Goal: Information Seeking & Learning: Learn about a topic

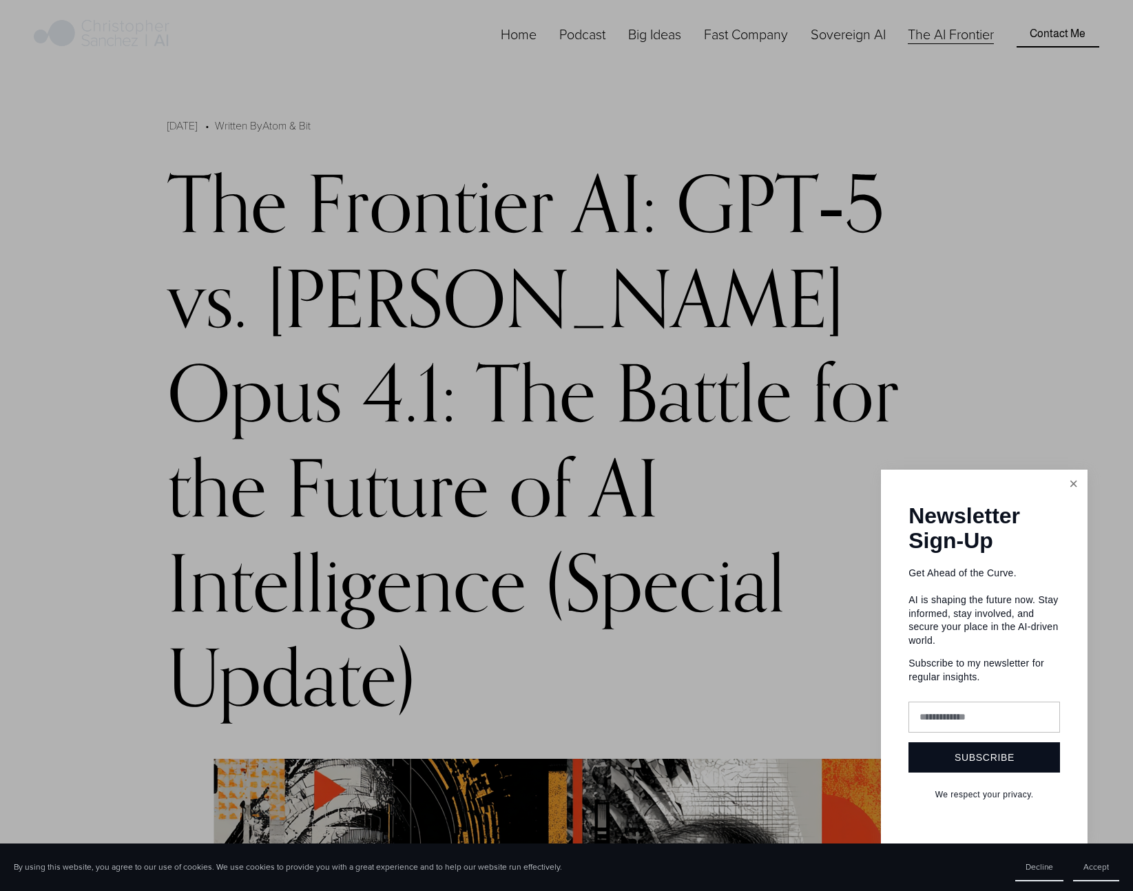
click at [1074, 492] on link "Close" at bounding box center [1074, 484] width 24 height 24
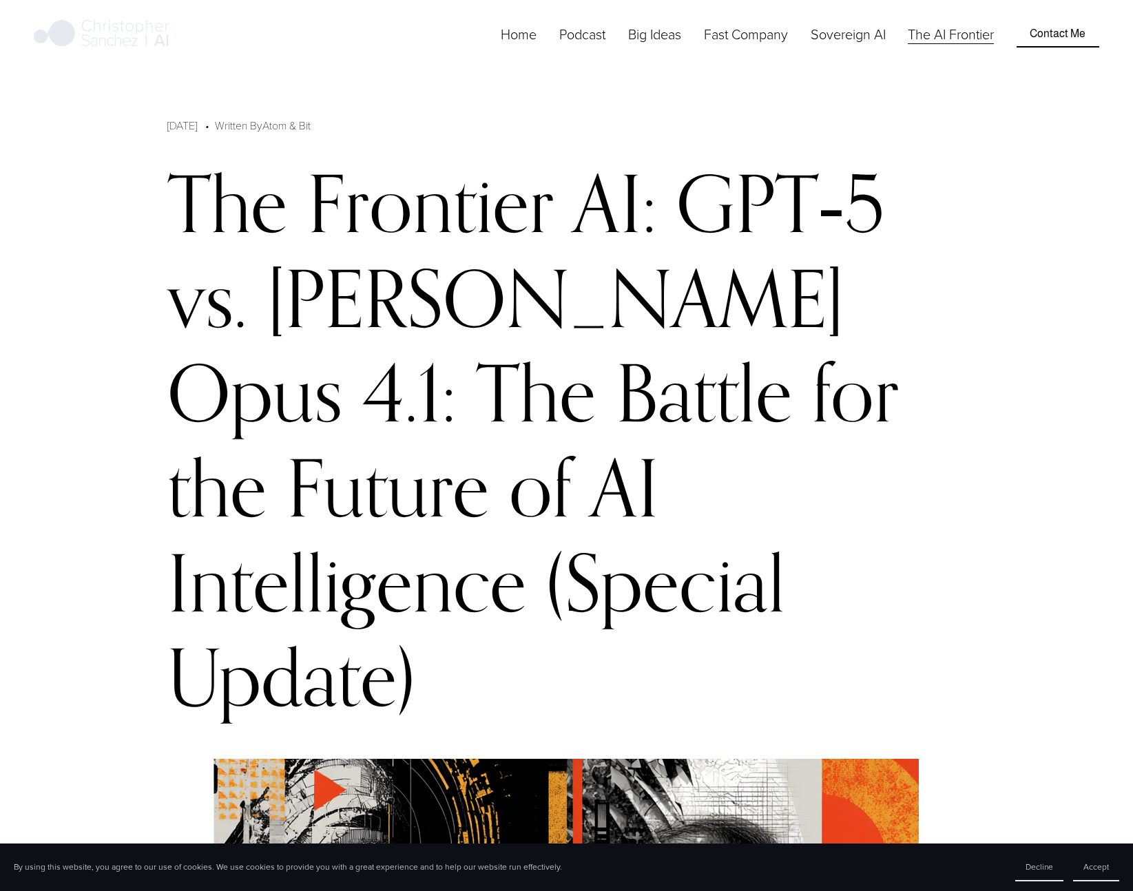
click at [960, 477] on h1 "The Frontier AI: GPT‑5 vs. [PERSON_NAME] Opus 4.1: The Battle for the Future of…" at bounding box center [566, 440] width 799 height 569
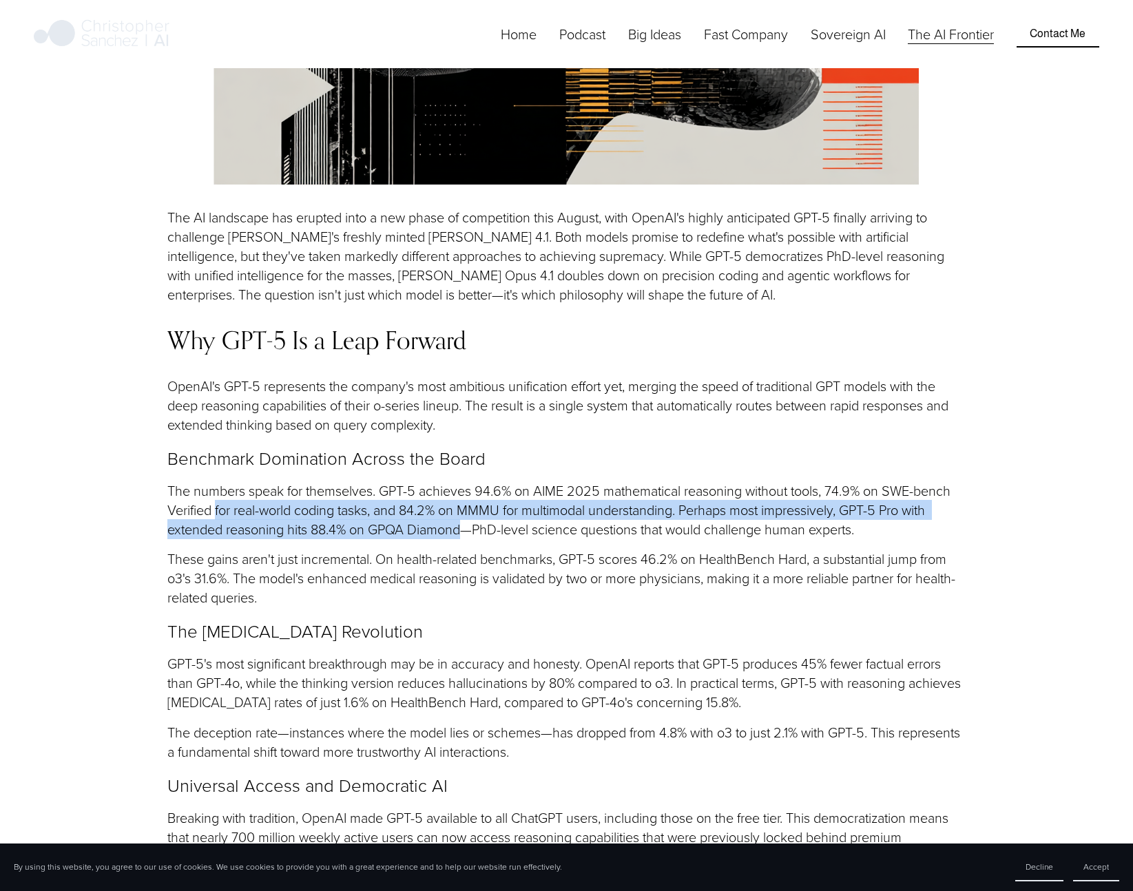
drag, startPoint x: 216, startPoint y: 424, endPoint x: 464, endPoint y: 444, distance: 249.5
click at [464, 482] on p "The numbers speak for themselves. GPT-5 achieves 94.6% on AIME 2025 mathematica…" at bounding box center [566, 511] width 799 height 58
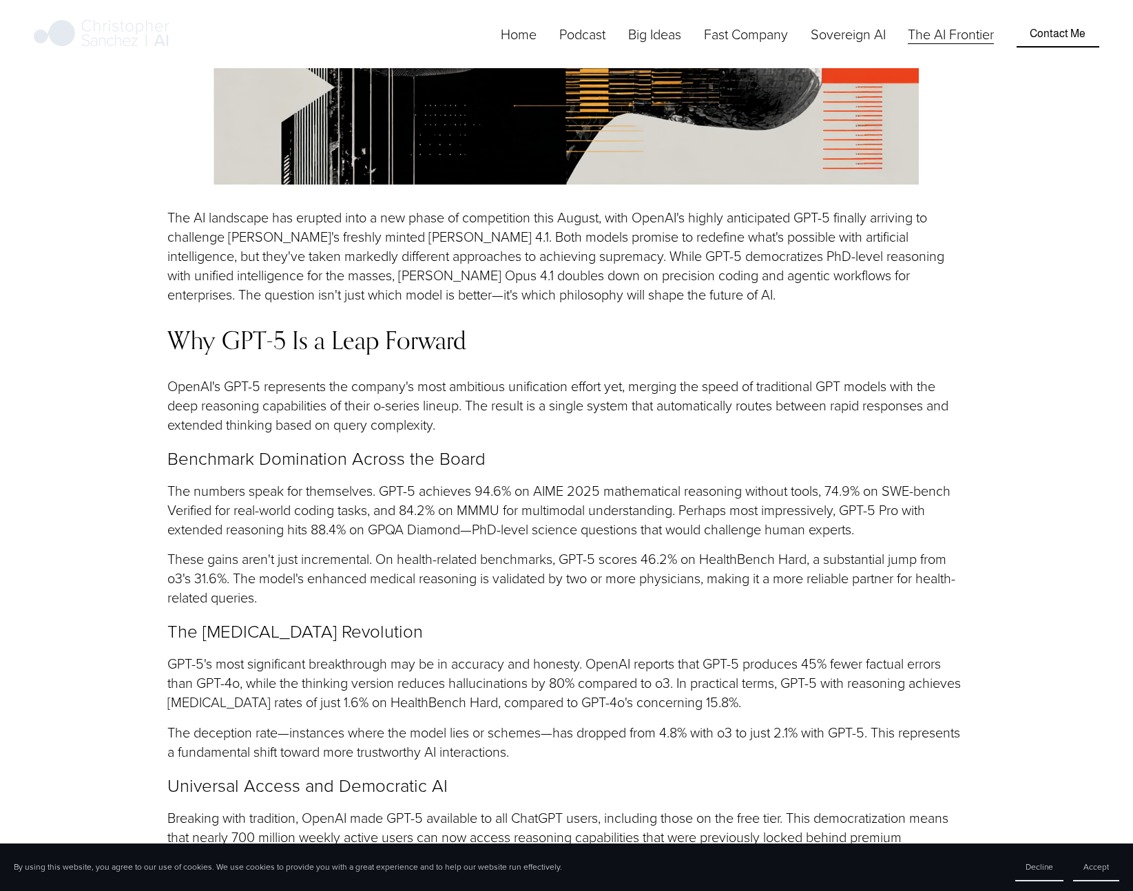
click at [312, 550] on p "These gains aren't just incremental. On health-related benchmarks, GPT-5 scores…" at bounding box center [566, 579] width 799 height 58
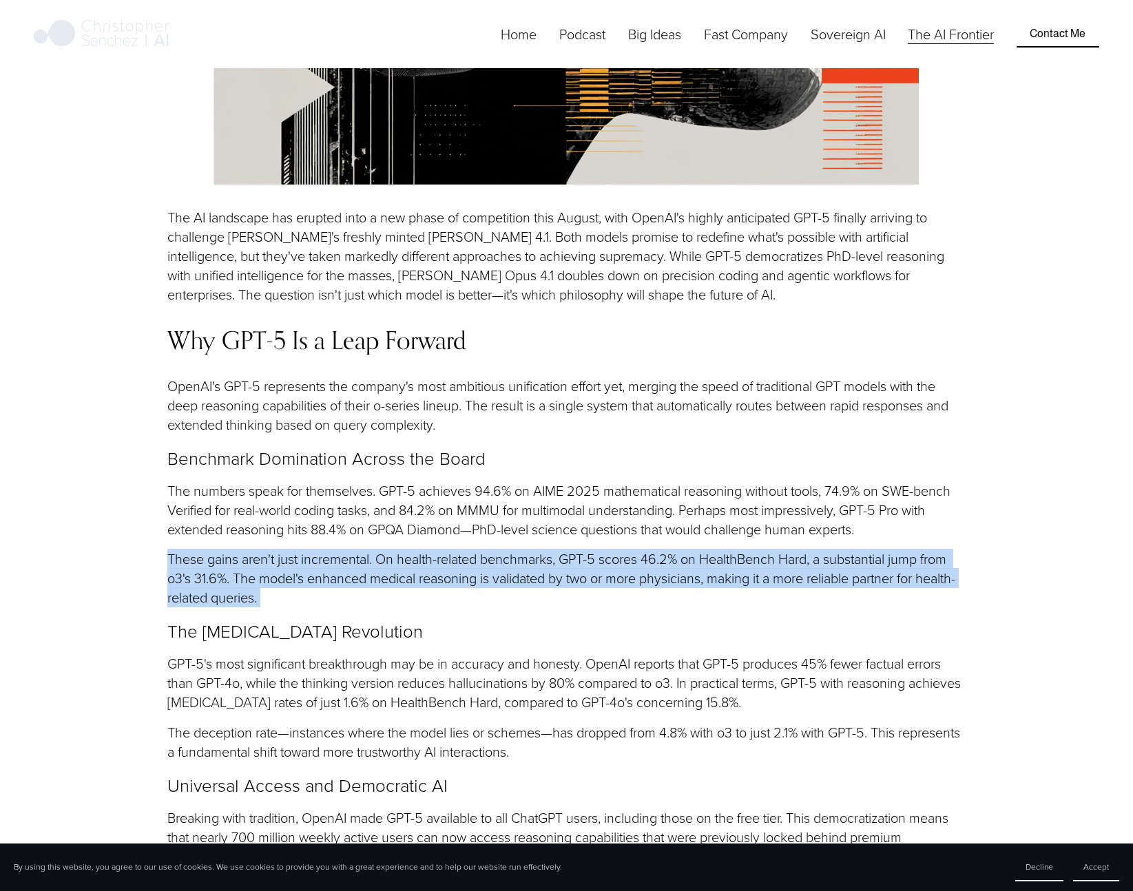
click at [312, 550] on p "These gains aren't just incremental. On health-related benchmarks, GPT-5 scores…" at bounding box center [566, 579] width 799 height 58
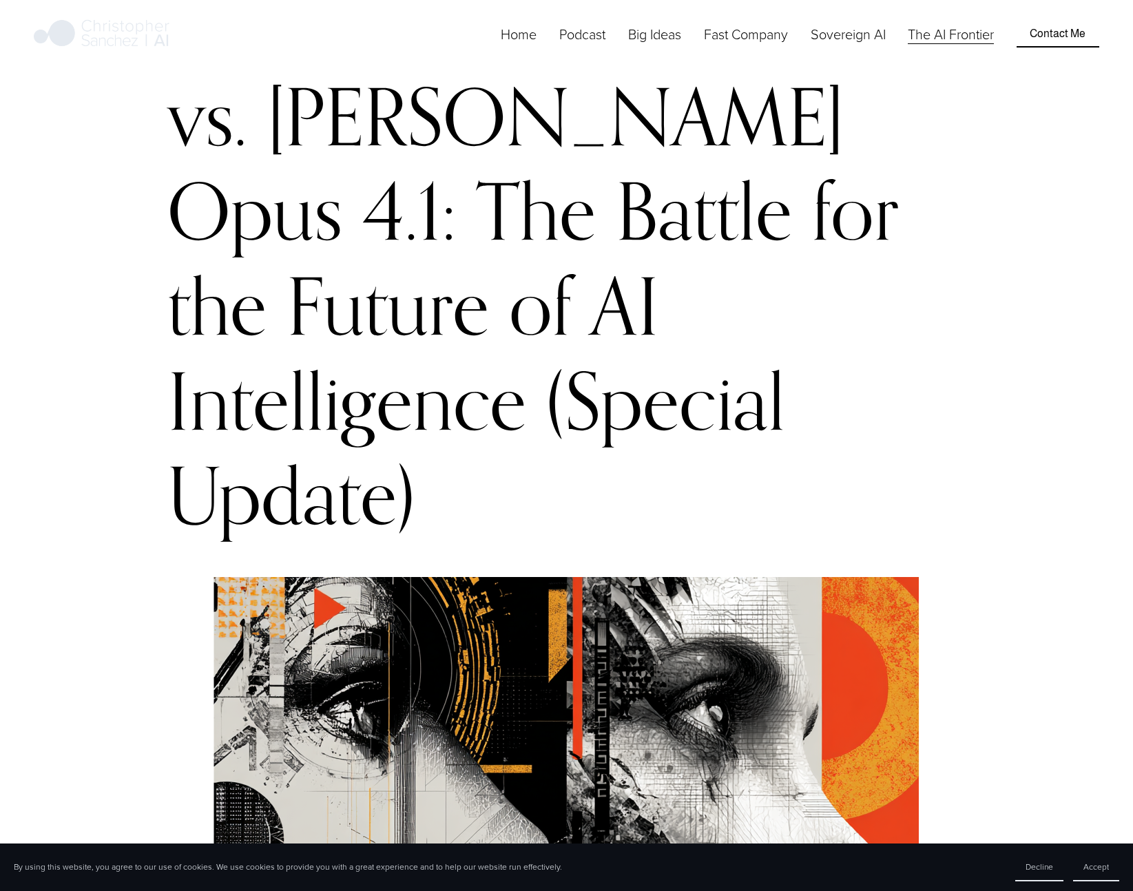
scroll to position [0, 0]
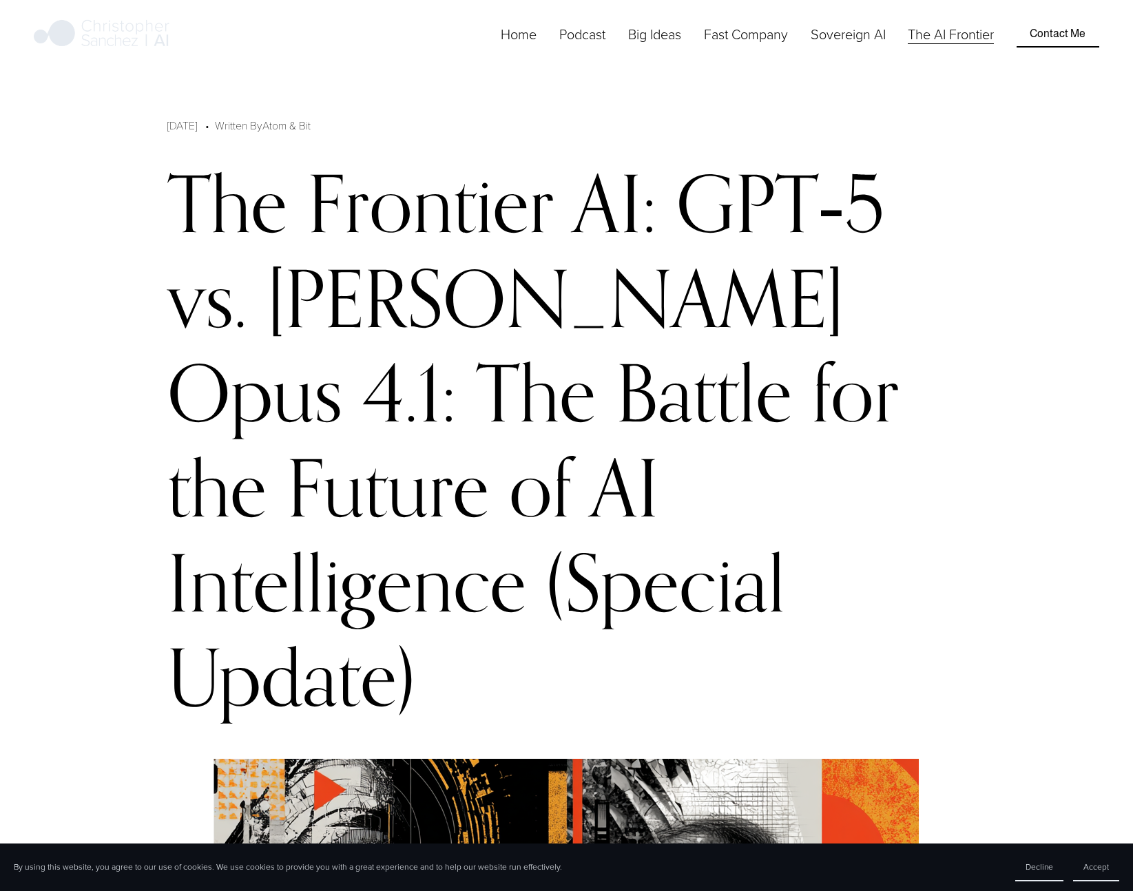
click at [440, 224] on h1 "The Frontier AI: GPT‑5 vs. [PERSON_NAME] Opus 4.1: The Battle for the Future of…" at bounding box center [566, 440] width 799 height 569
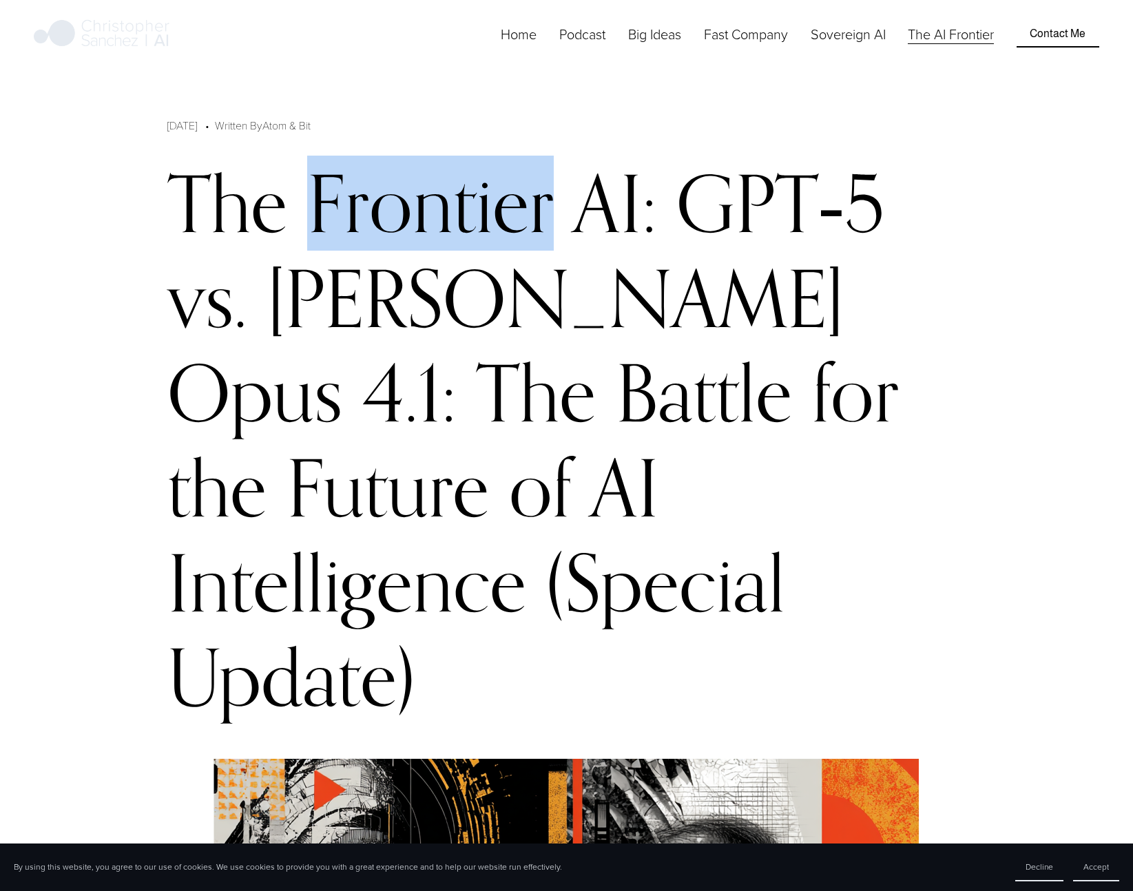
click at [440, 223] on h1 "The Frontier AI: GPT‑5 vs. [PERSON_NAME] Opus 4.1: The Battle for the Future of…" at bounding box center [566, 440] width 799 height 569
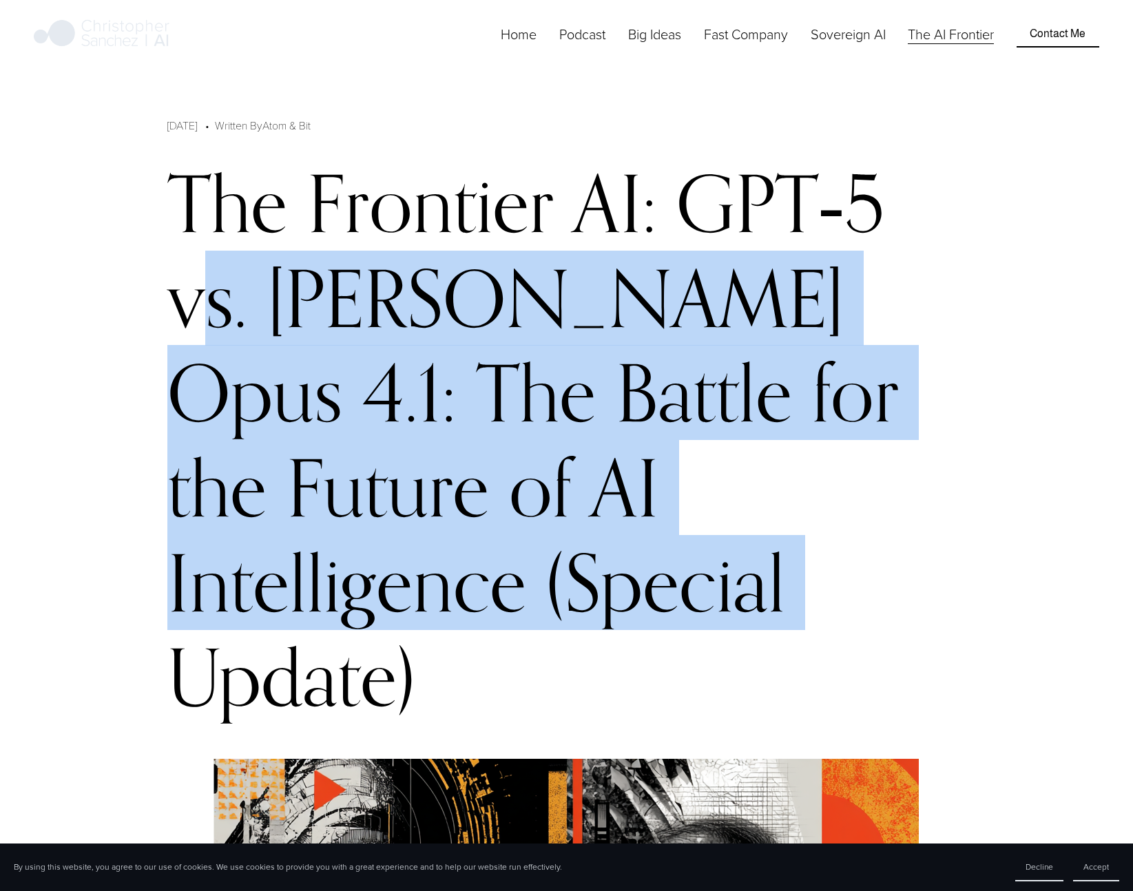
drag, startPoint x: 200, startPoint y: 316, endPoint x: 770, endPoint y: 572, distance: 625.4
click at [770, 572] on h1 "The Frontier AI: GPT‑5 vs. [PERSON_NAME] Opus 4.1: The Battle for the Future of…" at bounding box center [566, 440] width 799 height 569
click at [769, 574] on h1 "The Frontier AI: GPT‑5 vs. [PERSON_NAME] Opus 4.1: The Battle for the Future of…" at bounding box center [566, 440] width 799 height 569
